Goal: Information Seeking & Learning: Learn about a topic

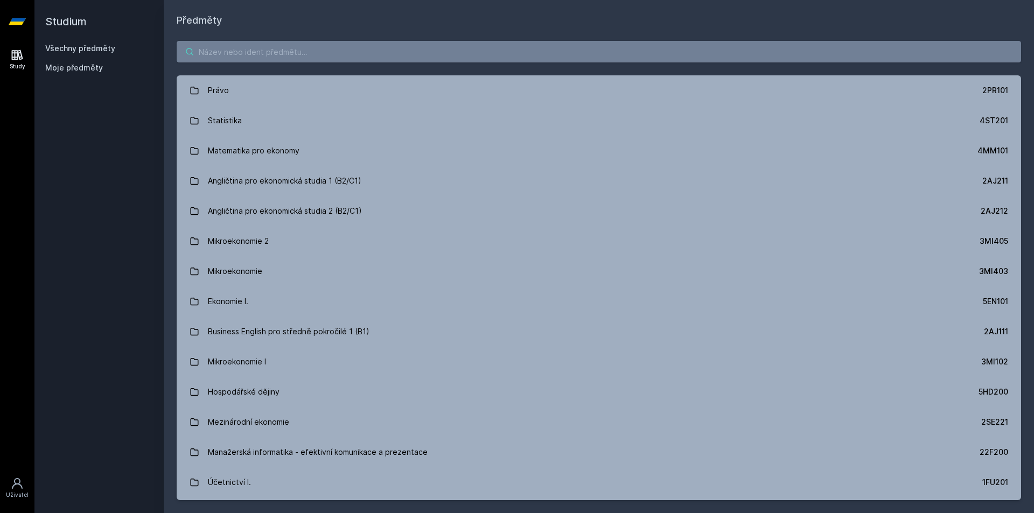
click at [254, 55] on body "Study Uživatel Studium Všechny předměty Moje předměty Předměty Právo 2PR101 Sta…" at bounding box center [517, 256] width 1034 height 513
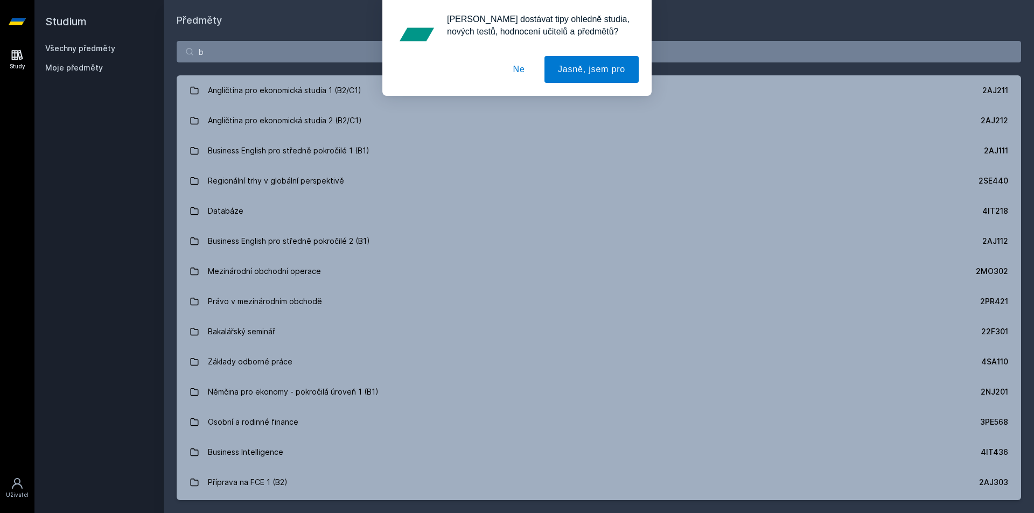
click at [514, 64] on button "Ne" at bounding box center [519, 69] width 39 height 27
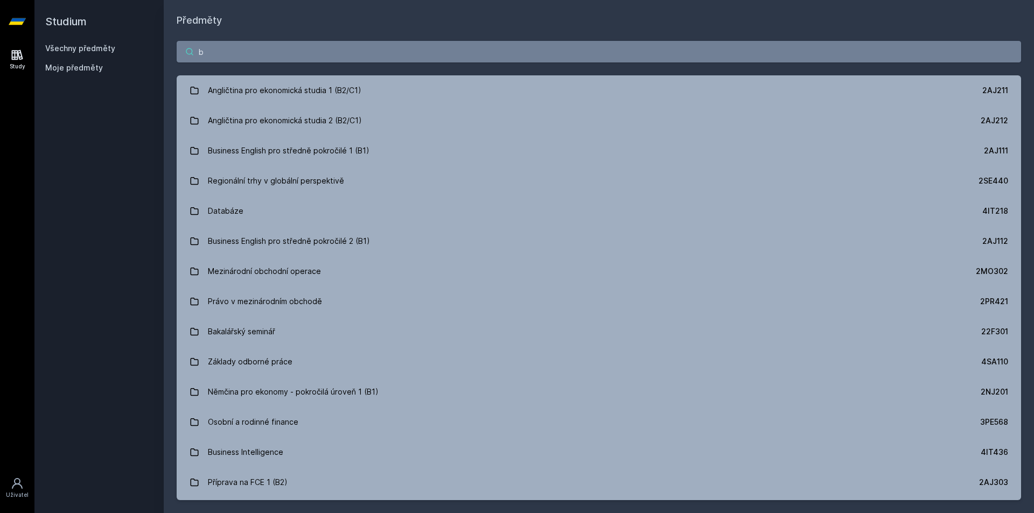
click at [442, 54] on input "b" at bounding box center [599, 52] width 845 height 22
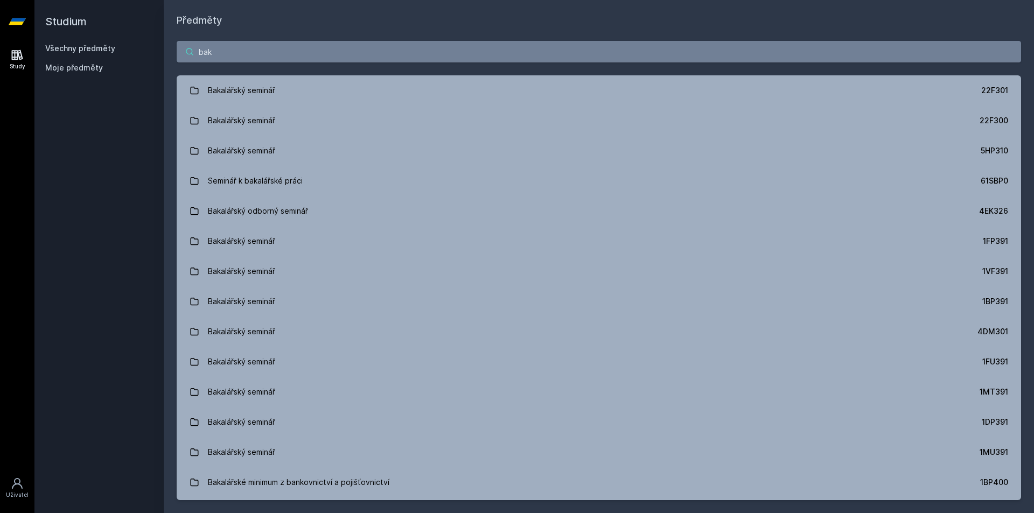
type input "bak"
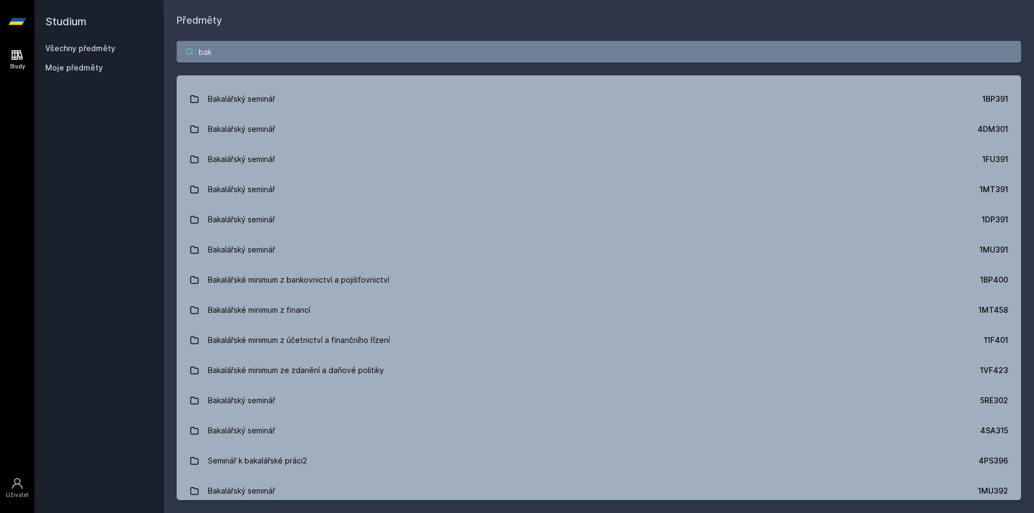
scroll to position [269, 0]
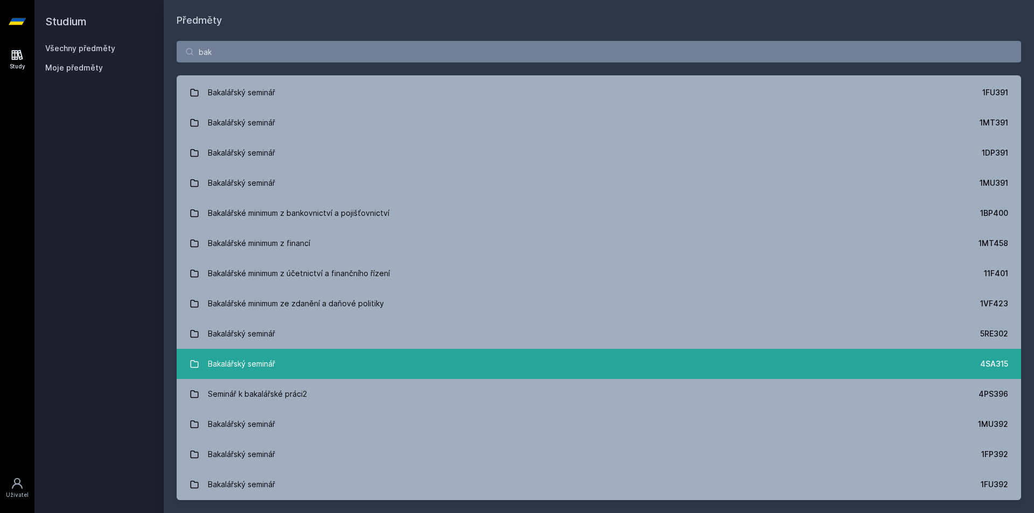
click at [555, 373] on link "Bakalářský seminář 4SA315" at bounding box center [599, 364] width 845 height 30
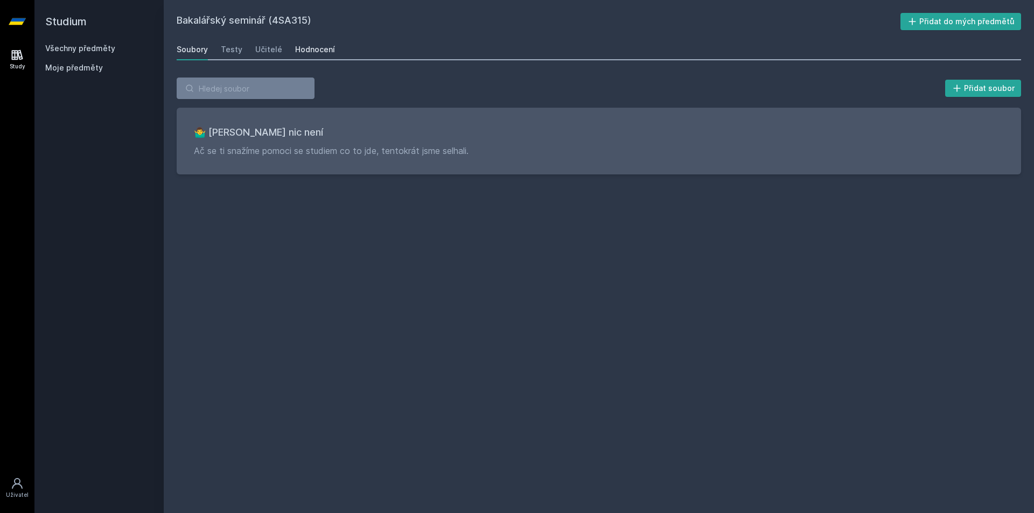
click at [305, 48] on div "Hodnocení" at bounding box center [315, 49] width 40 height 11
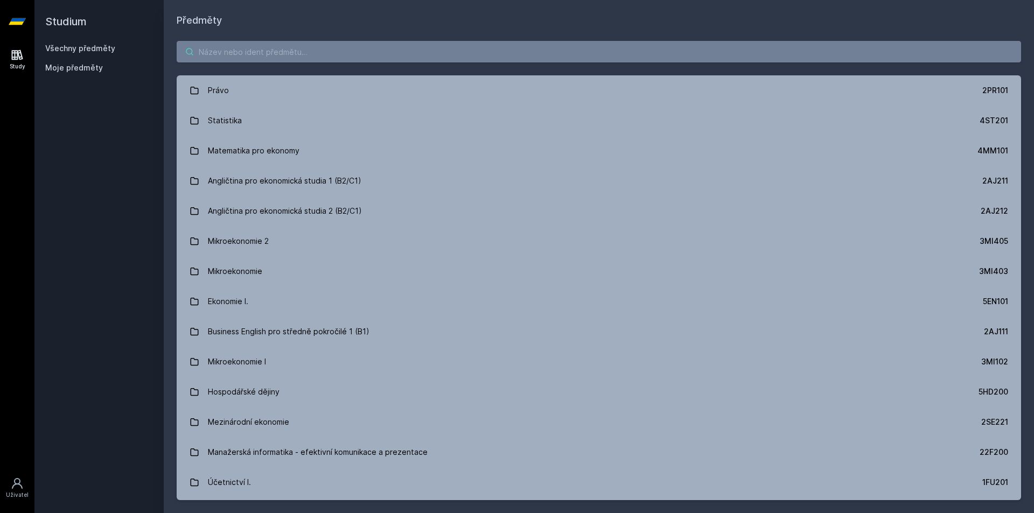
click at [209, 53] on input "search" at bounding box center [599, 52] width 845 height 22
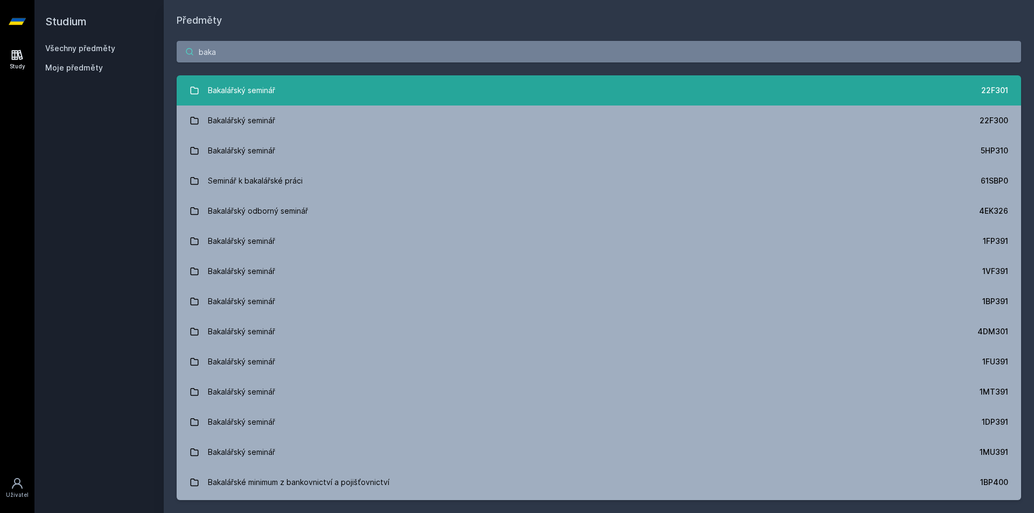
type input "baka"
click at [236, 88] on div "Bakalářský seminář" at bounding box center [241, 91] width 67 height 22
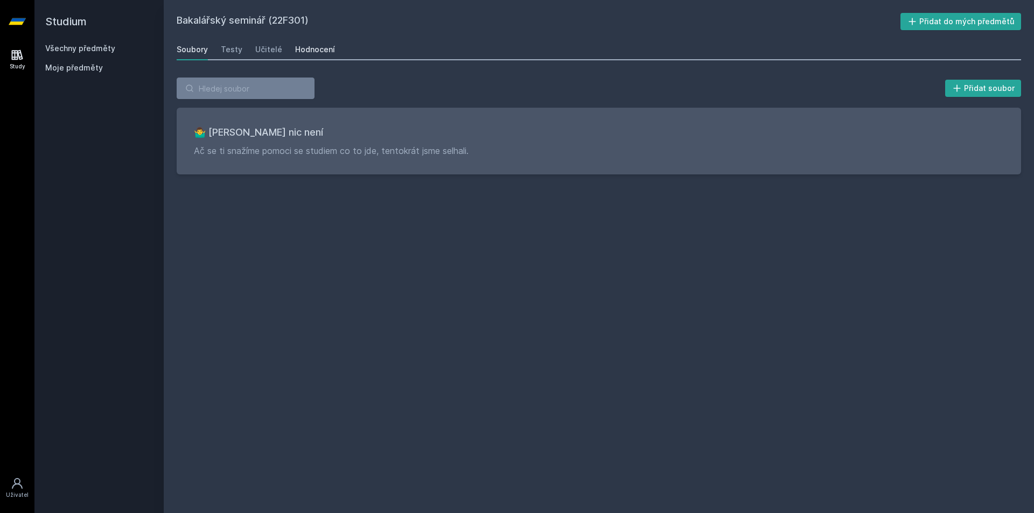
click at [309, 51] on div "Hodnocení" at bounding box center [315, 49] width 40 height 11
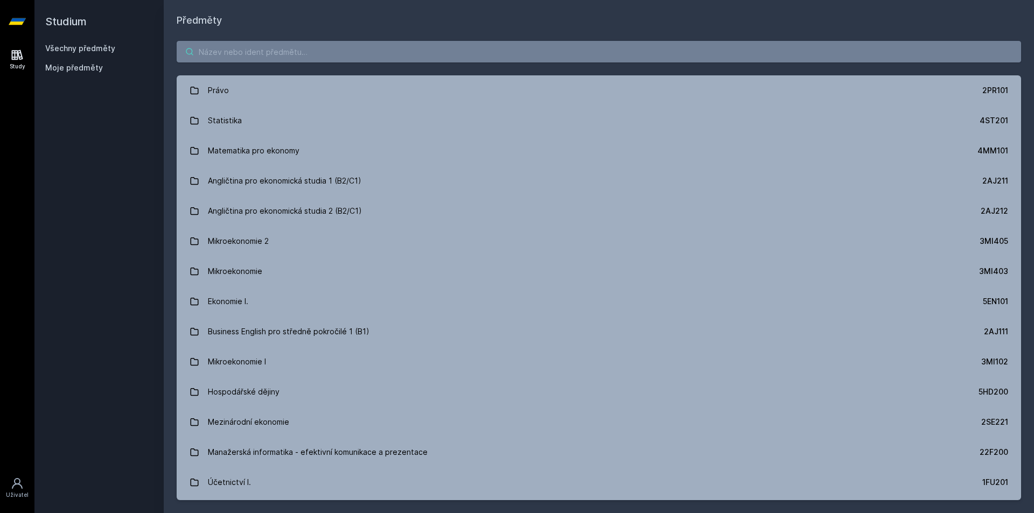
click at [224, 53] on input "search" at bounding box center [599, 52] width 845 height 22
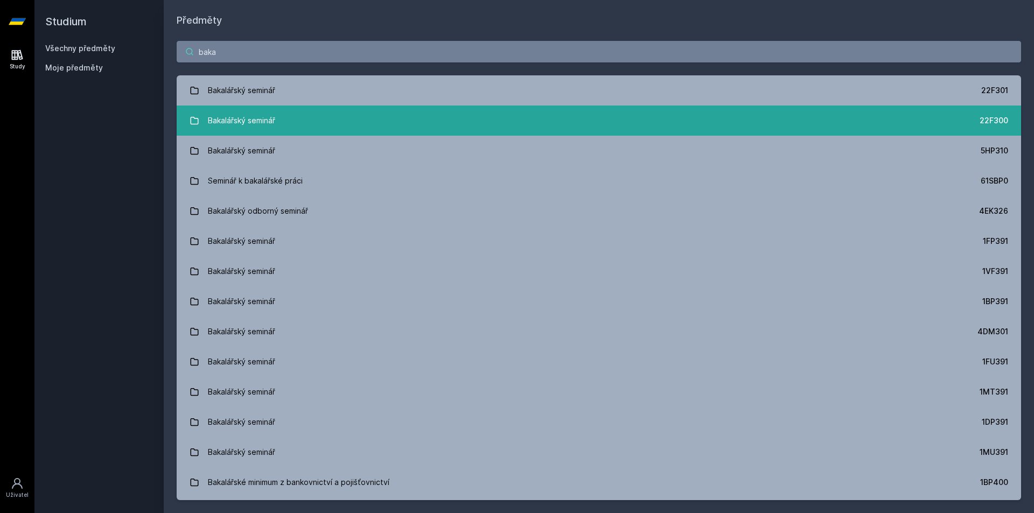
type input "baka"
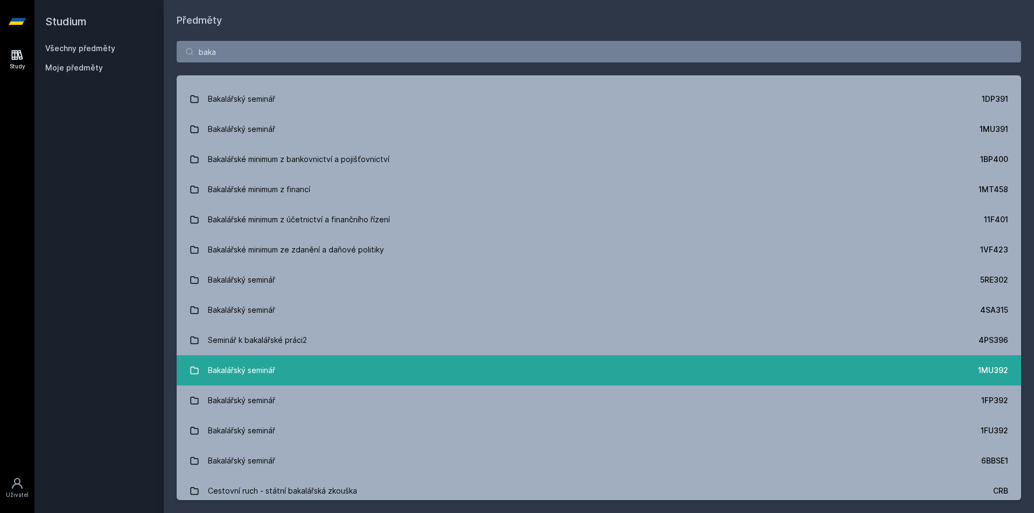
scroll to position [377, 0]
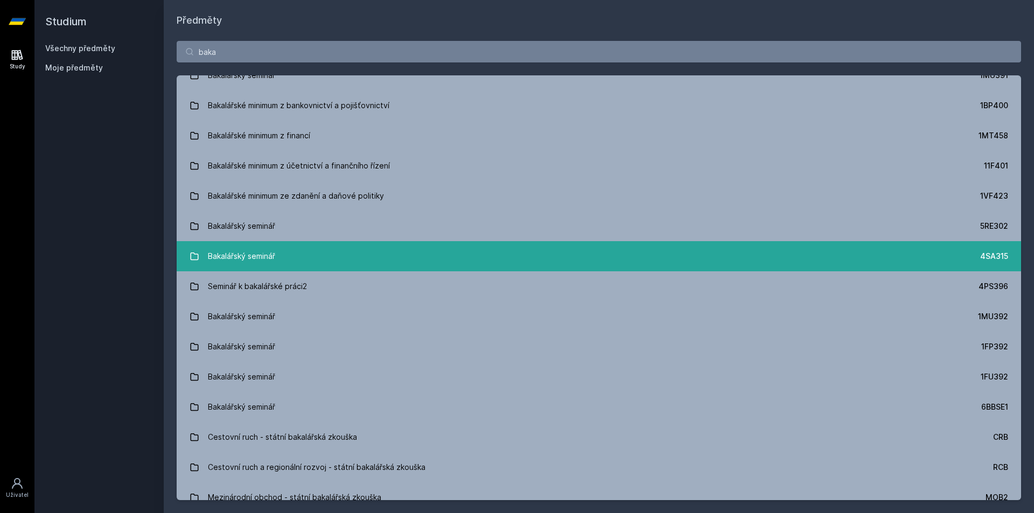
click at [913, 252] on link "Bakalářský seminář 4SA315" at bounding box center [599, 256] width 845 height 30
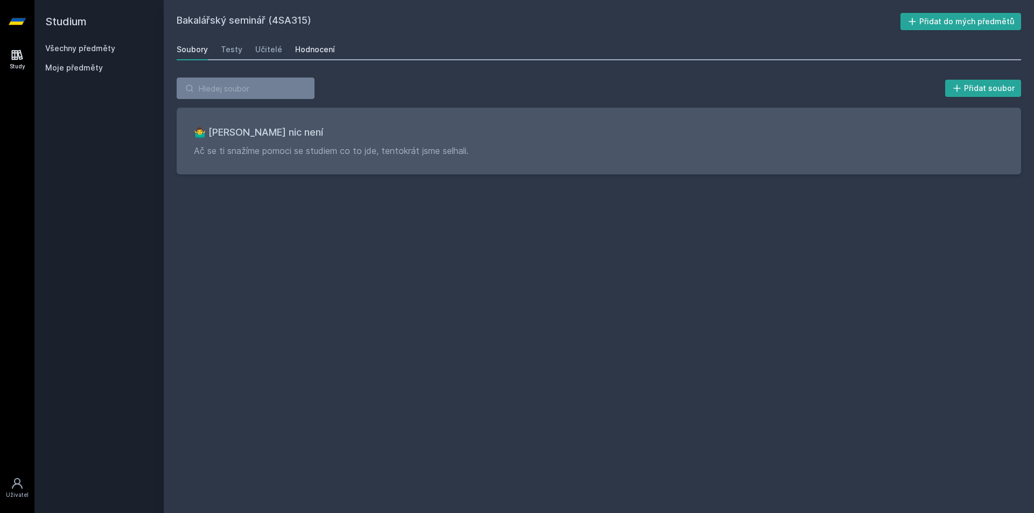
click at [312, 48] on div "Hodnocení" at bounding box center [315, 49] width 40 height 11
click at [303, 48] on div "Hodnocení" at bounding box center [315, 49] width 40 height 11
click at [313, 51] on div "Hodnocení" at bounding box center [315, 49] width 40 height 11
click at [327, 53] on div "Hodnocení" at bounding box center [315, 49] width 40 height 11
click at [326, 50] on div "Hodnocení" at bounding box center [315, 49] width 40 height 11
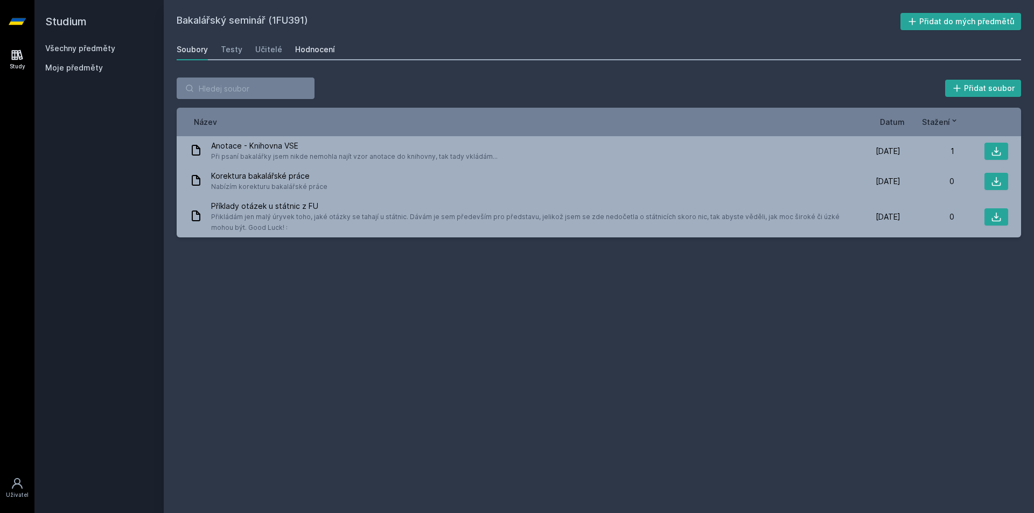
click at [327, 45] on div "Hodnocení" at bounding box center [315, 49] width 40 height 11
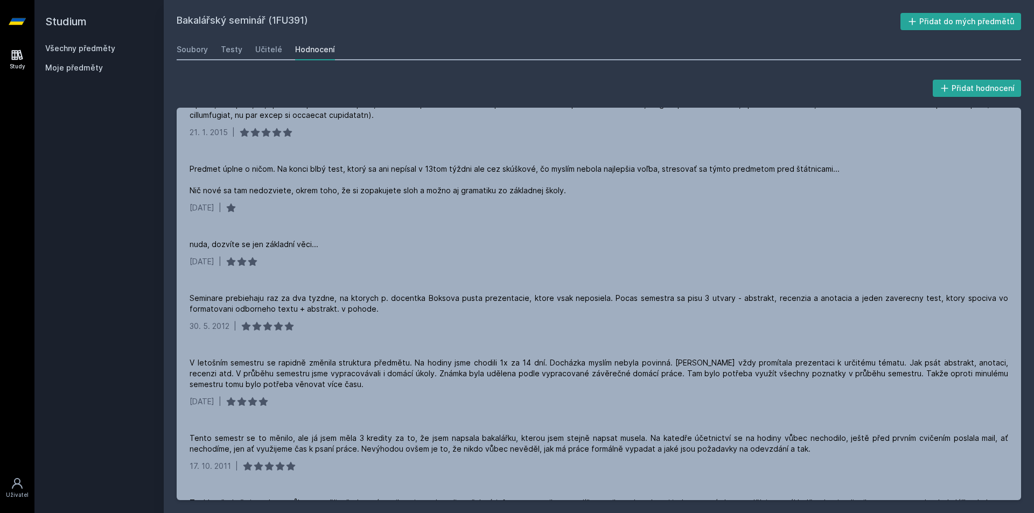
scroll to position [269, 0]
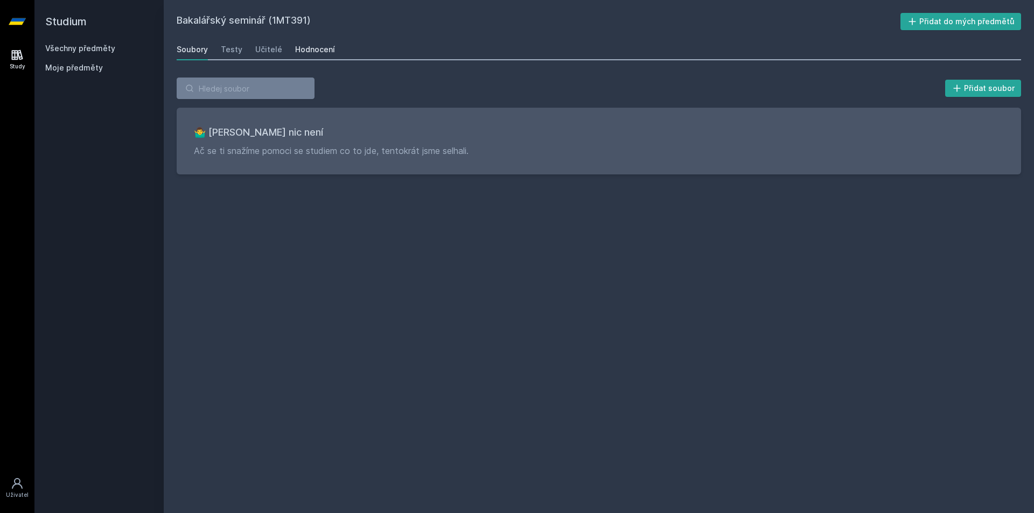
click at [330, 52] on div "Hodnocení" at bounding box center [315, 49] width 40 height 11
click at [312, 47] on div "Hodnocení" at bounding box center [315, 49] width 40 height 11
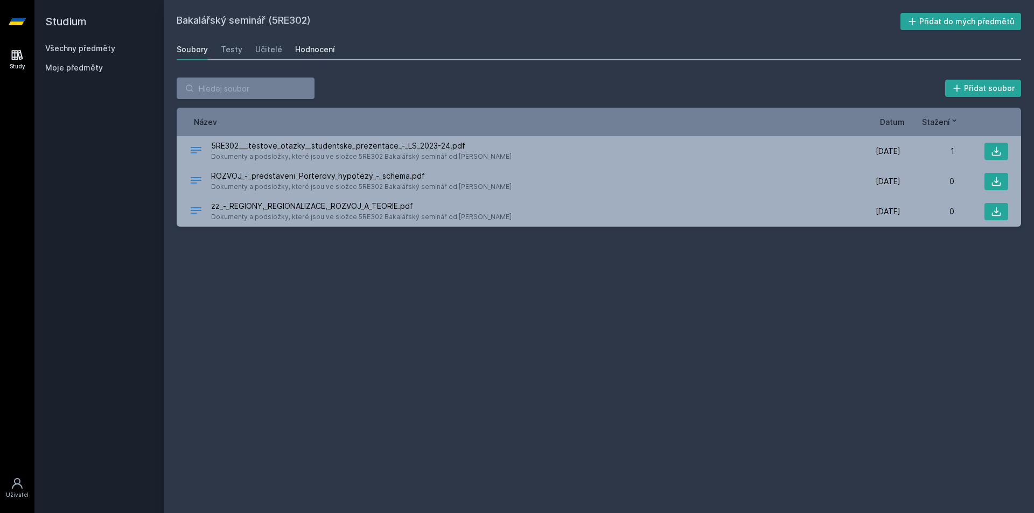
click at [321, 46] on div "Hodnocení" at bounding box center [315, 49] width 40 height 11
